Goal: Transaction & Acquisition: Book appointment/travel/reservation

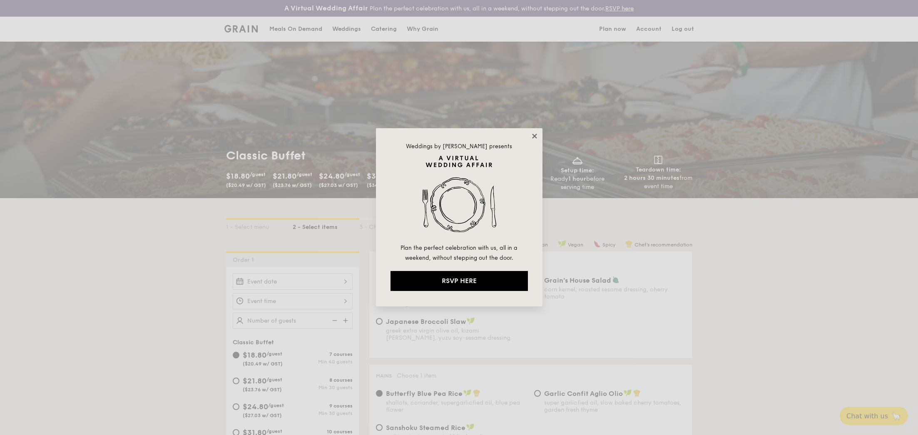
click at [535, 136] on icon at bounding box center [534, 135] width 7 height 7
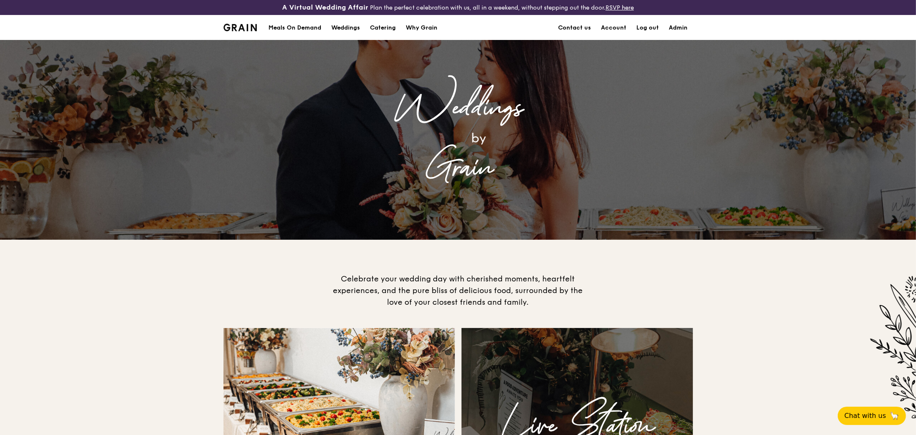
click at [75, 44] on div "Weddings by Grain" at bounding box center [458, 140] width 916 height 200
click at [349, 27] on div "Weddings" at bounding box center [345, 27] width 29 height 25
